Goal: Find specific page/section: Find specific page/section

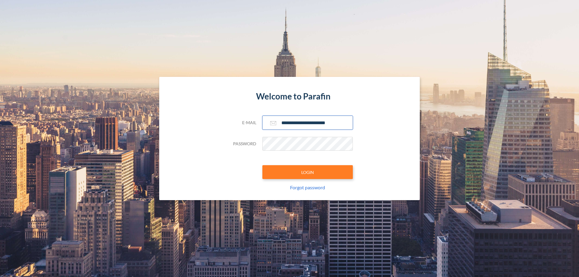
type input "**********"
click at [307, 172] on button "LOGIN" at bounding box center [307, 172] width 90 height 14
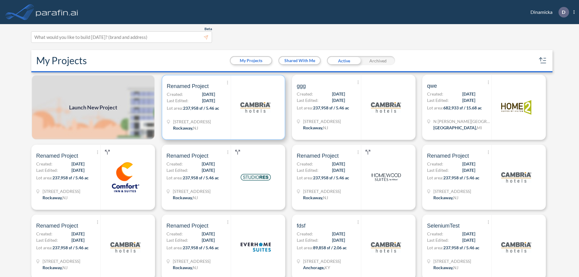
scroll to position [2, 0]
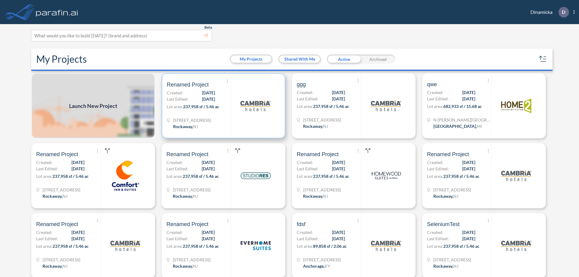
click at [222, 106] on p "Lot area: 237,958 sf / 5.46 ac" at bounding box center [199, 107] width 64 height 9
